Goal: Task Accomplishment & Management: Use online tool/utility

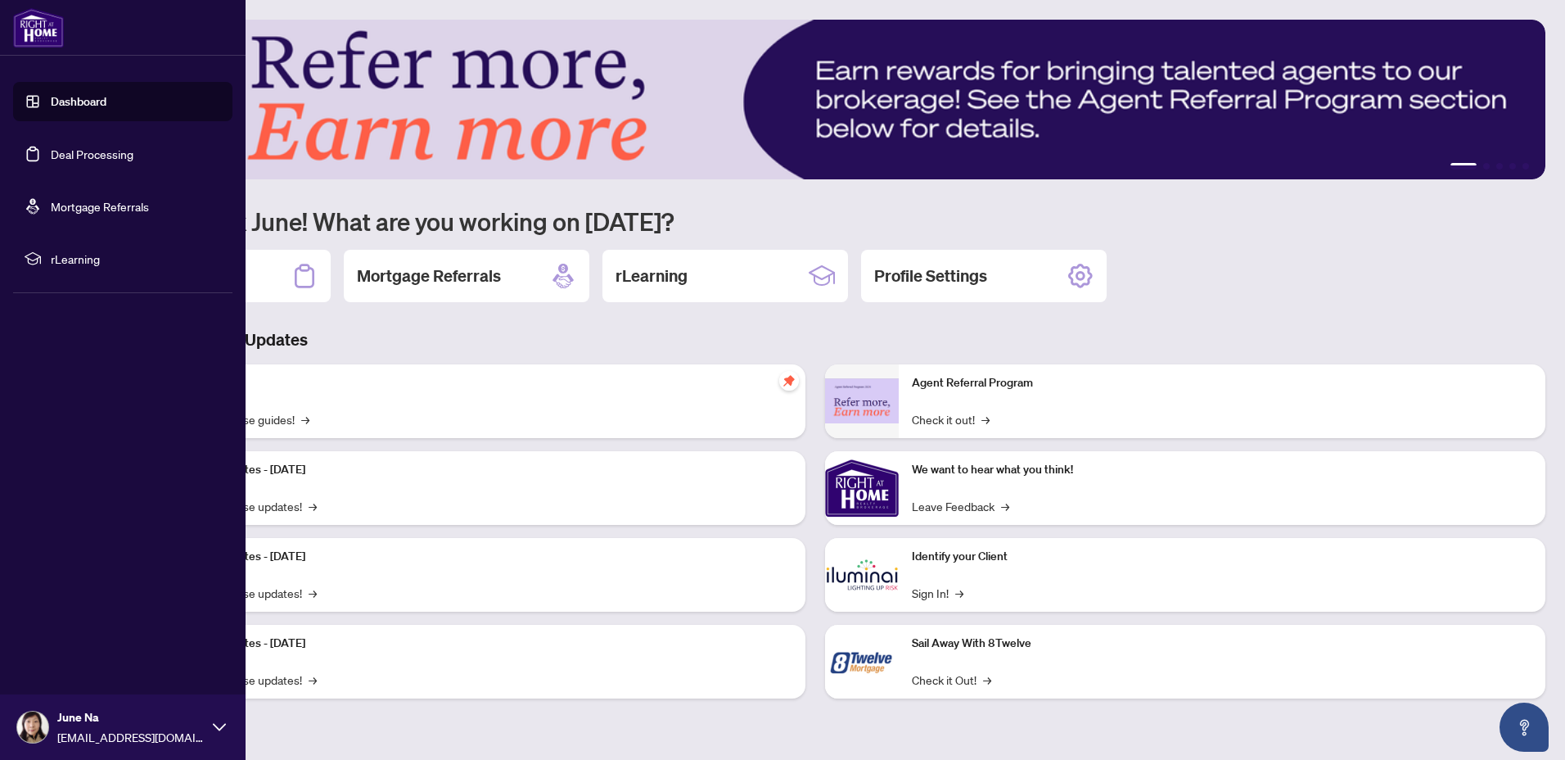
click at [111, 152] on link "Deal Processing" at bounding box center [92, 154] width 83 height 15
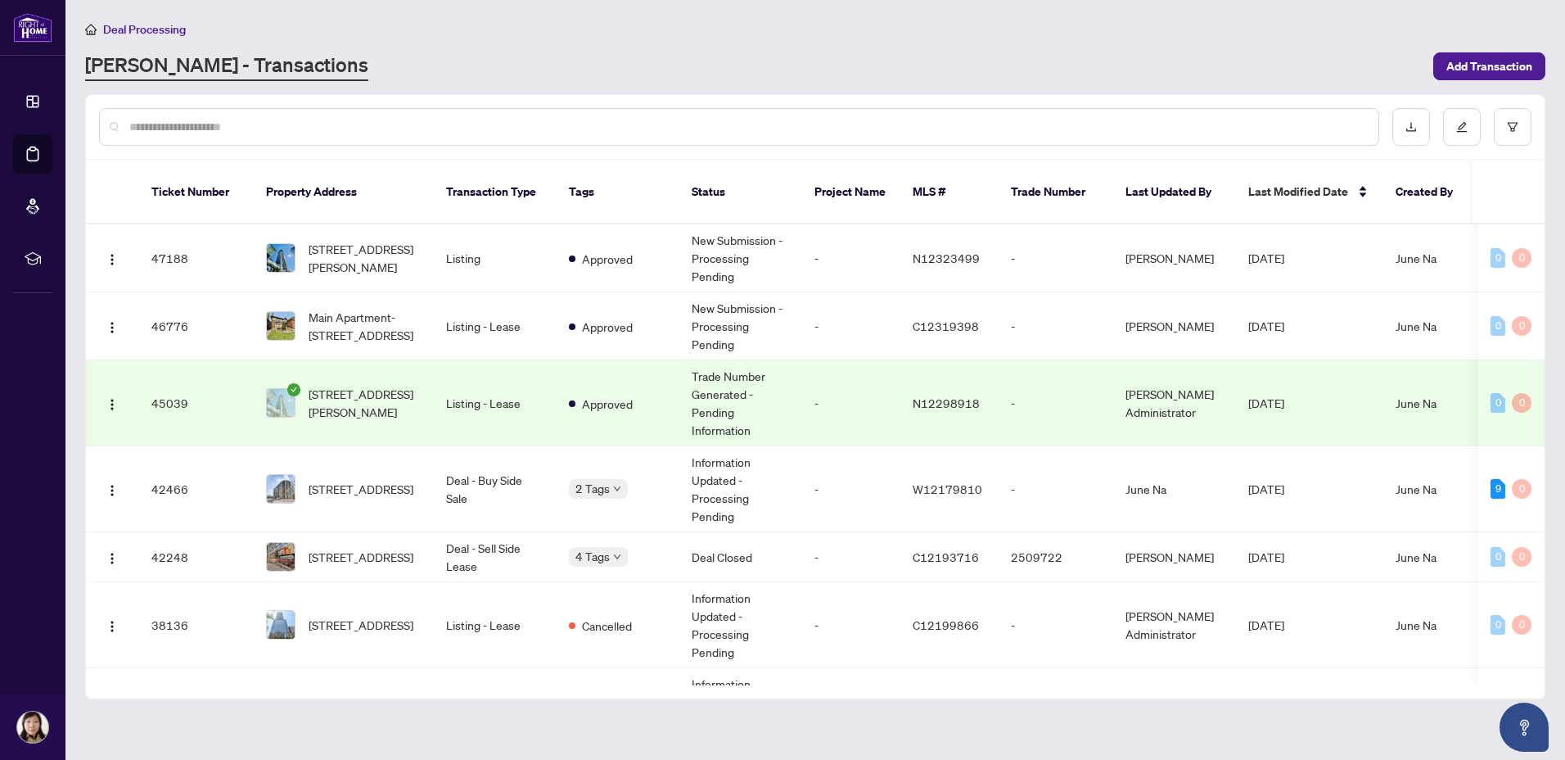
click at [490, 385] on td "Listing - Lease" at bounding box center [494, 403] width 123 height 86
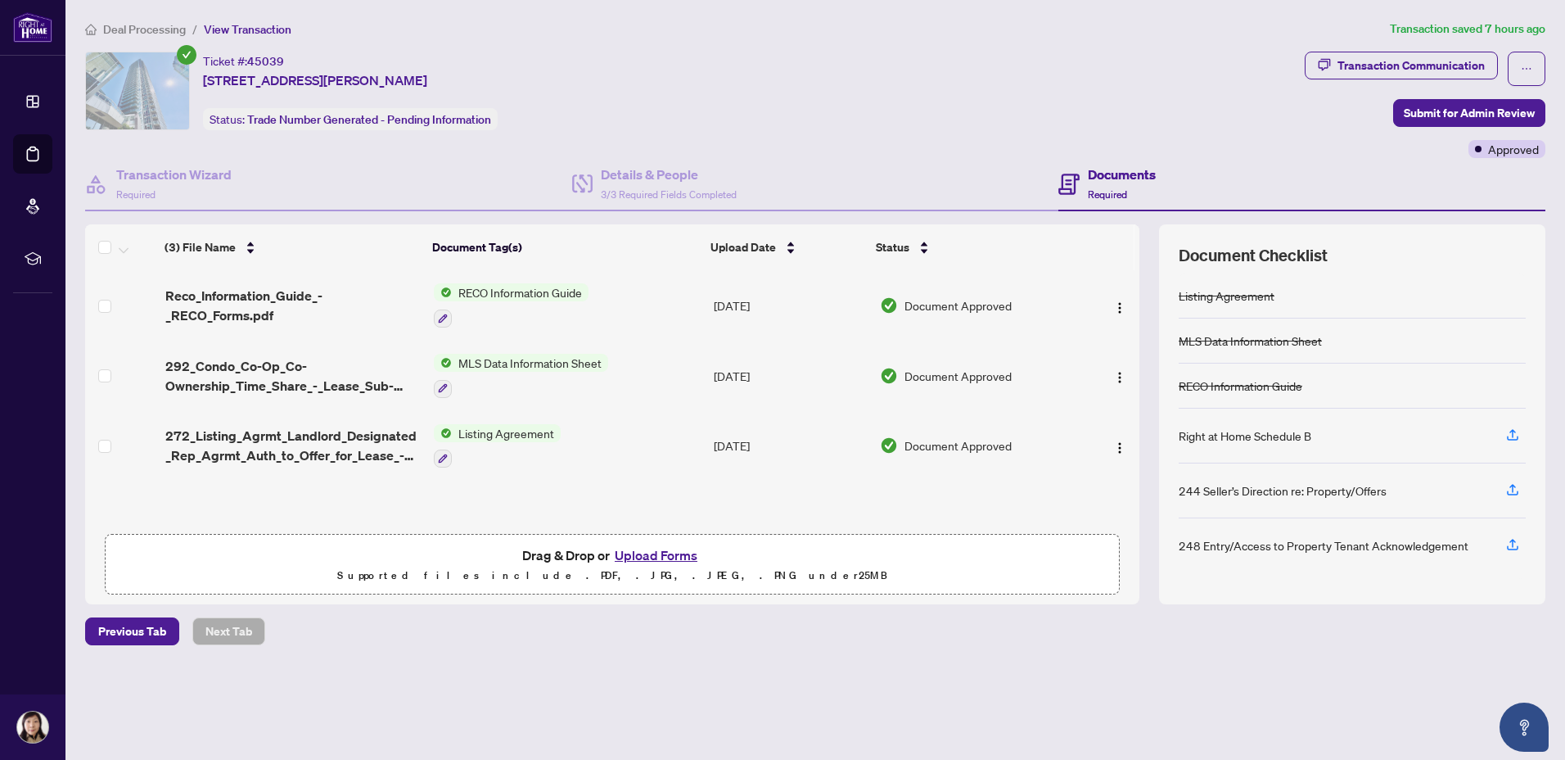
scroll to position [1, 0]
click at [158, 31] on span "Deal Processing" at bounding box center [144, 29] width 83 height 15
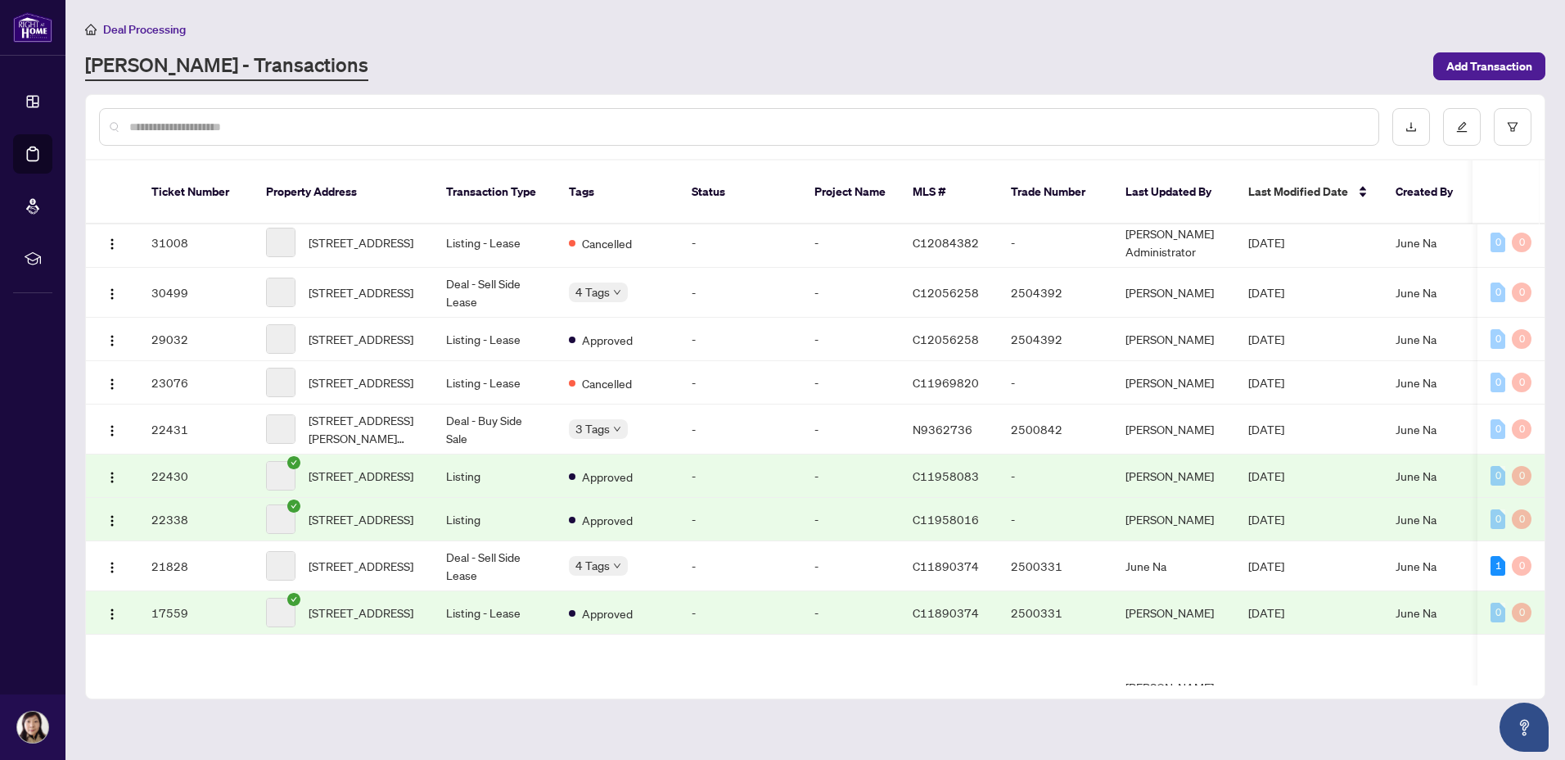
scroll to position [773, 0]
